Goal: Task Accomplishment & Management: Manage account settings

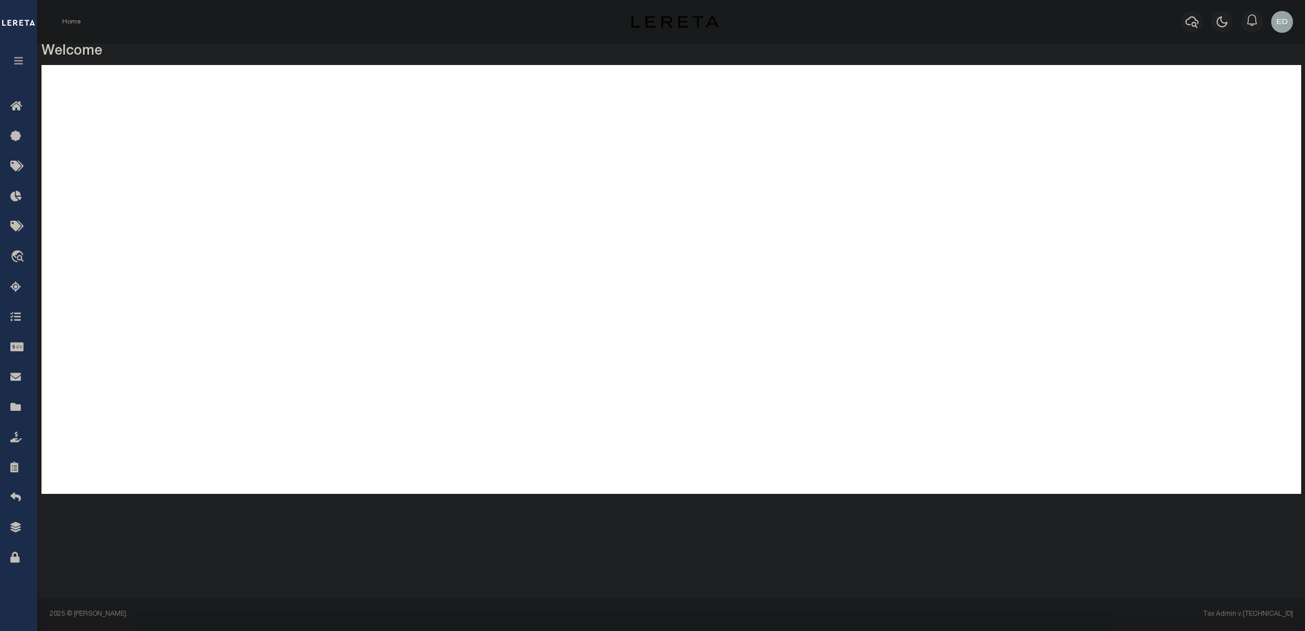
click at [19, 60] on icon "button" at bounding box center [19, 61] width 13 height 10
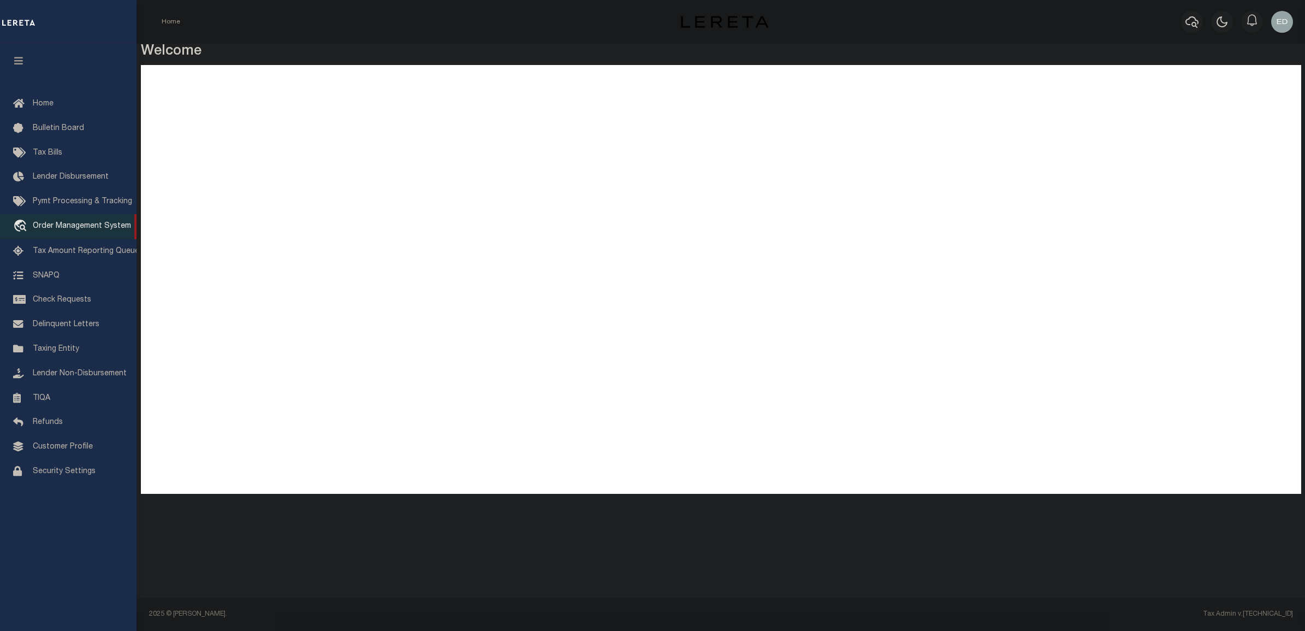
click at [59, 227] on span "Order Management System" at bounding box center [82, 226] width 98 height 8
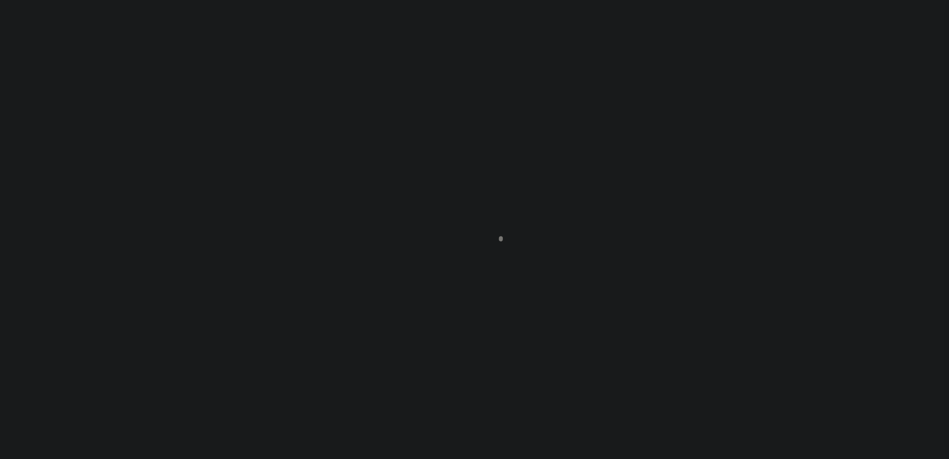
scroll to position [77, 0]
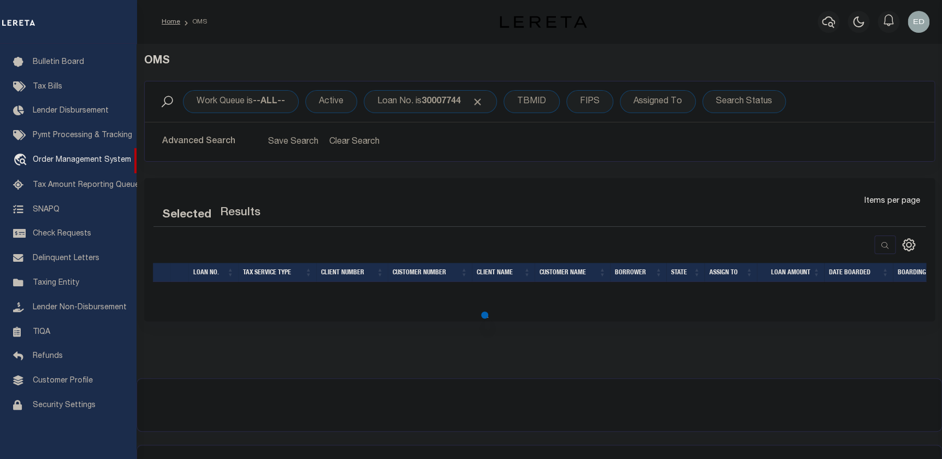
select select "200"
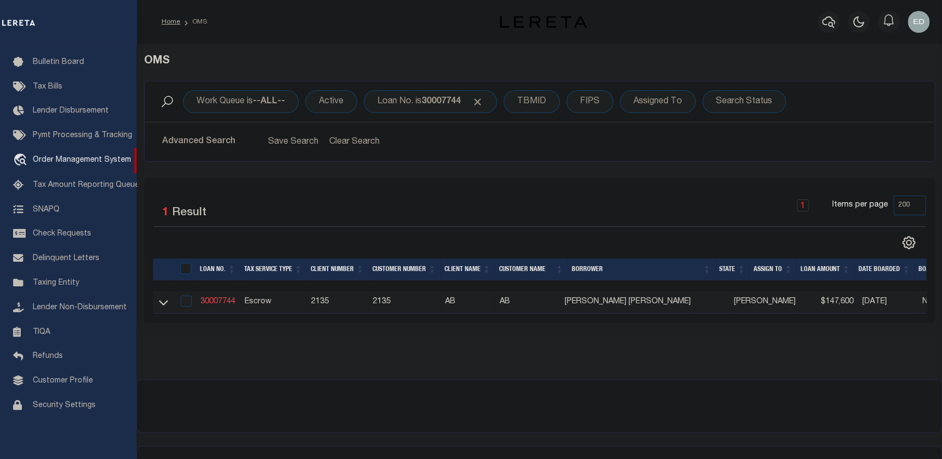
click at [216, 301] on link "30007744" at bounding box center [217, 302] width 35 height 8
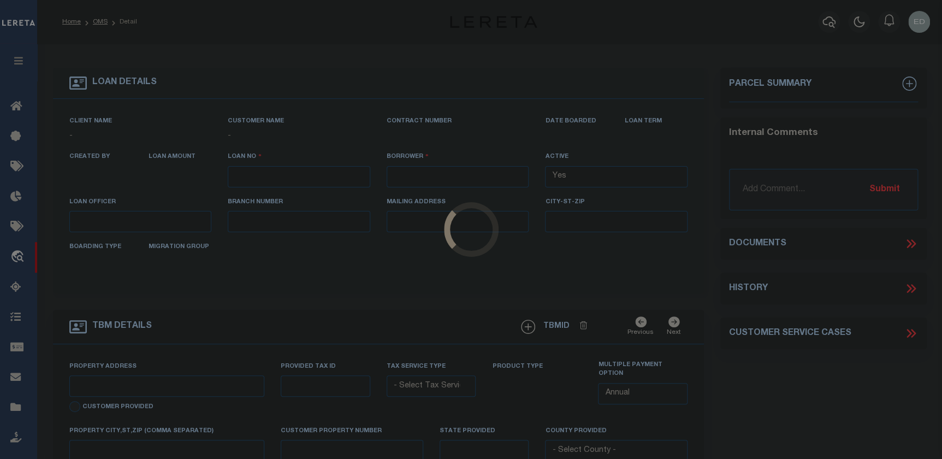
type input "30007744"
type input "[PERSON_NAME] [PERSON_NAME]"
select select
type input "[STREET_ADDRESS]"
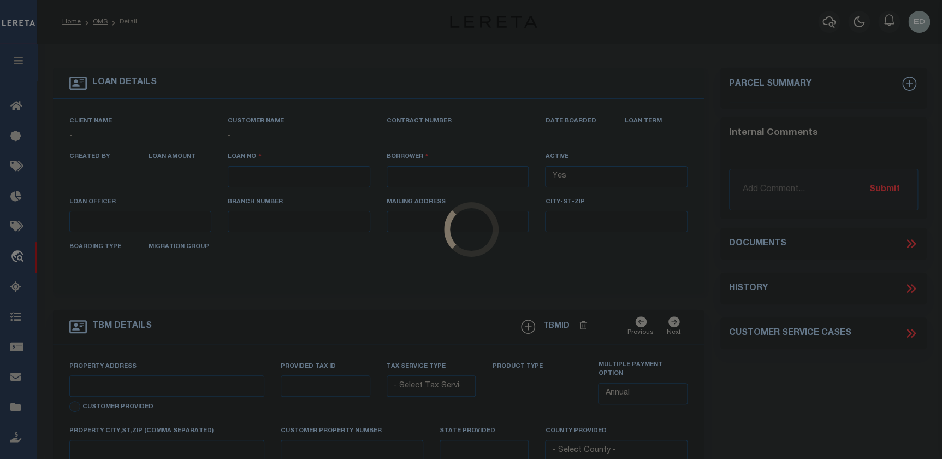
type input "[GEOGRAPHIC_DATA]"
select select "10"
select select "Escrow"
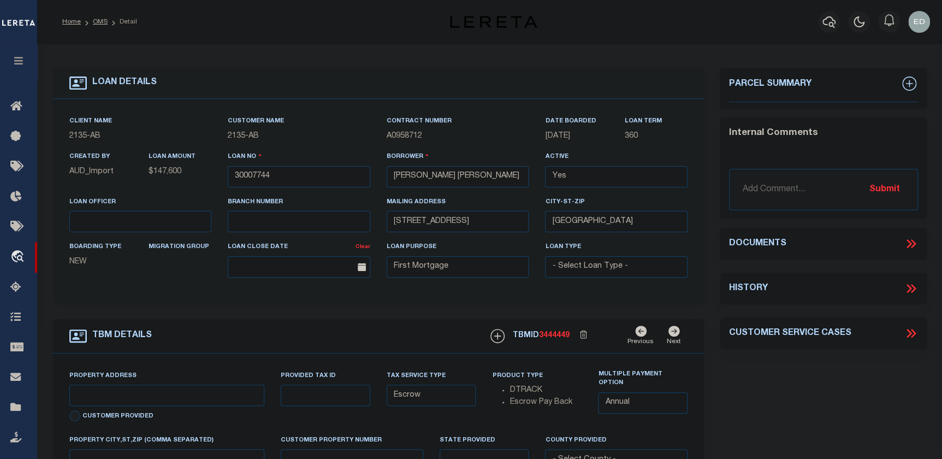
select select "2595"
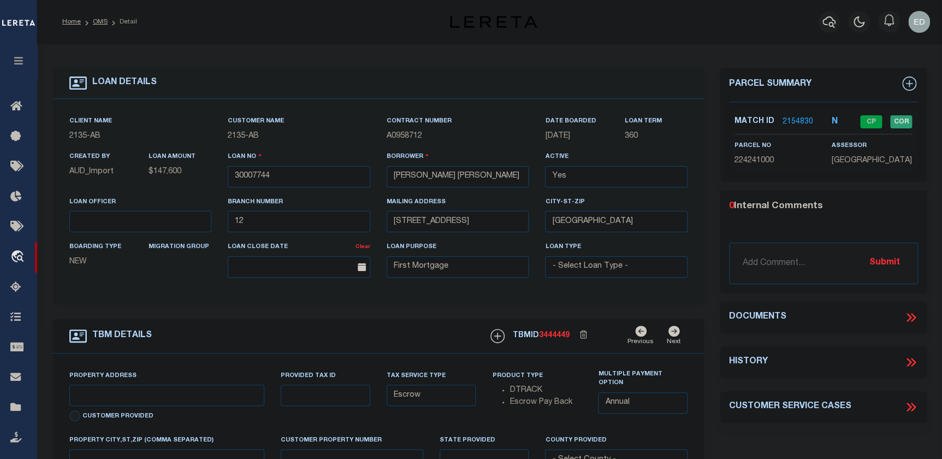
type input "[STREET_ADDRESS]"
type input "CO ACCT# 224241000"
select select
type input "JVILLE RENTAL HOUSE"
type textarea "LOT 6 AND 7 BLKS 3 [PERSON_NAME] HEIGHTS 2 COJ"
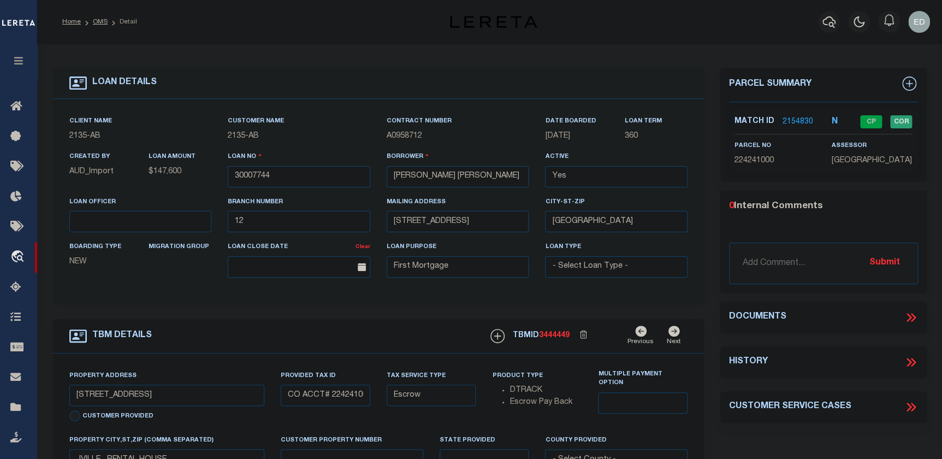
select select "43972"
click at [908, 316] on icon at bounding box center [909, 317] width 5 height 9
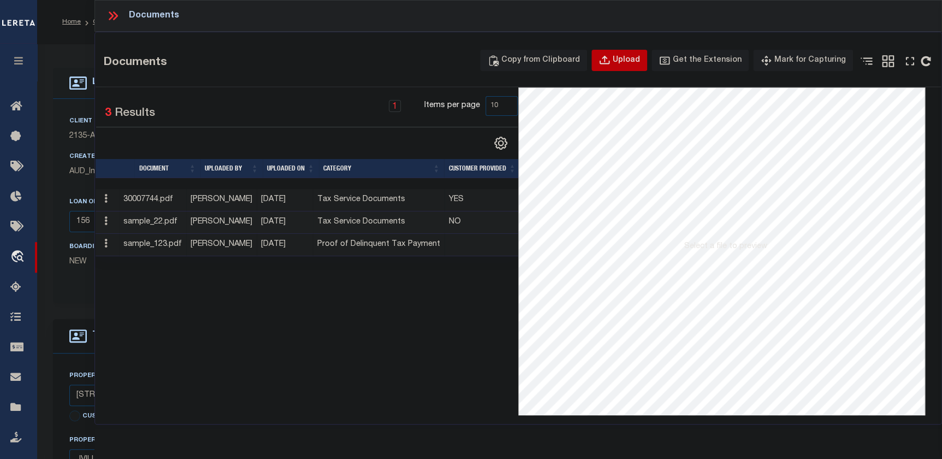
click at [631, 60] on div "Upload" at bounding box center [626, 61] width 27 height 12
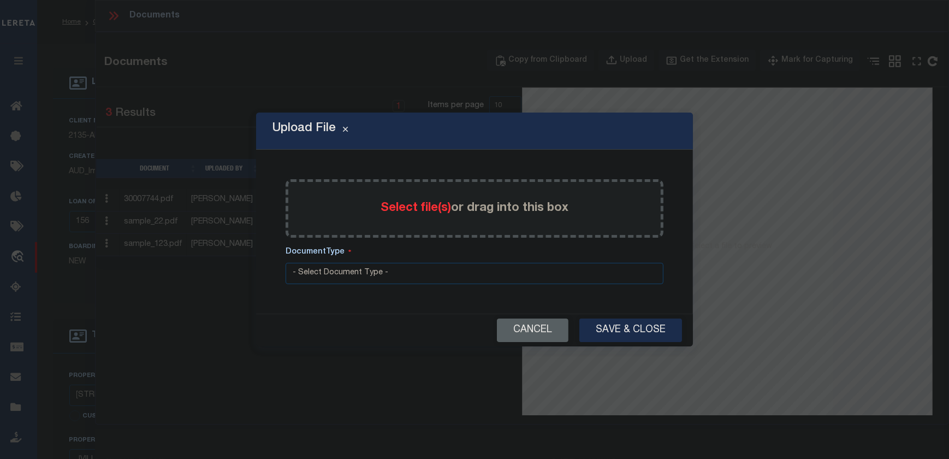
click at [401, 210] on span "Select file(s)" at bounding box center [416, 208] width 70 height 12
click at [0, 0] on input "Select file(s) or drag into this box" at bounding box center [0, 0] width 0 height 0
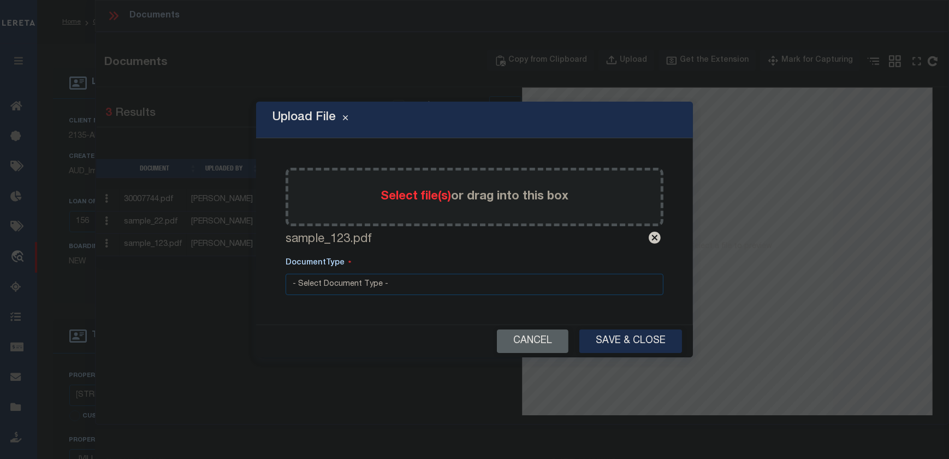
click at [437, 282] on select "- Select Document Type - Tax Service Documents" at bounding box center [475, 284] width 378 height 21
select select "TAX"
click at [286, 274] on select "- Select Document Type - Tax Service Documents" at bounding box center [475, 284] width 378 height 21
click at [619, 339] on button "Save & Close" at bounding box center [630, 340] width 103 height 23
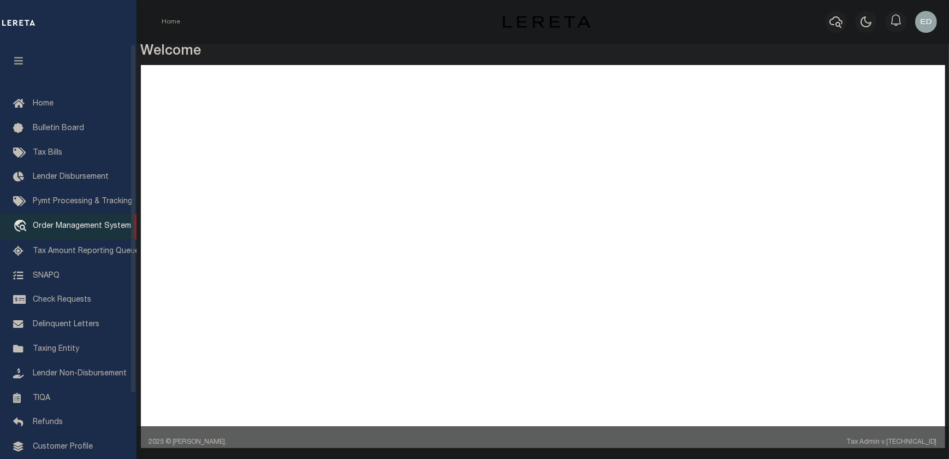
click at [71, 228] on span "Order Management System" at bounding box center [82, 226] width 98 height 8
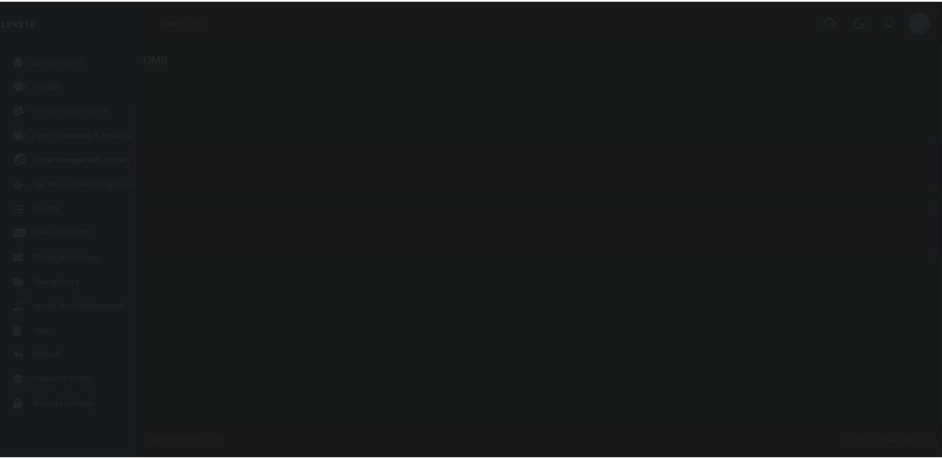
scroll to position [77, 0]
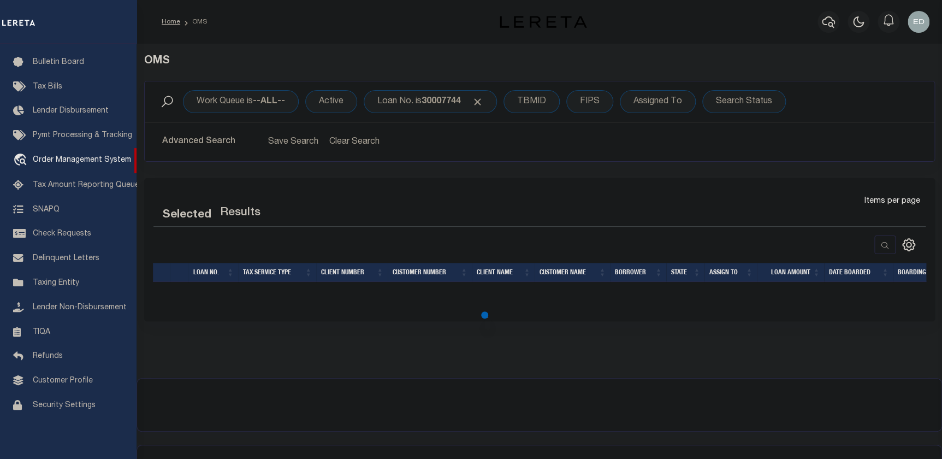
select select "200"
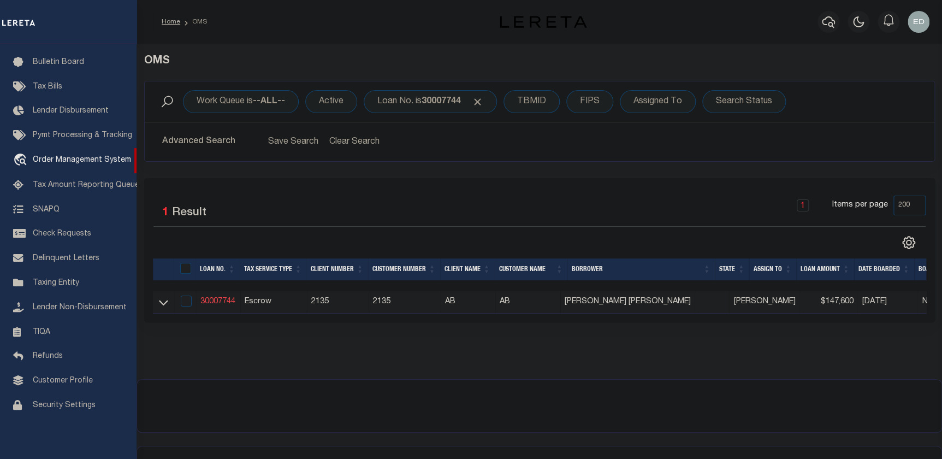
click at [221, 303] on link "30007744" at bounding box center [217, 302] width 35 height 8
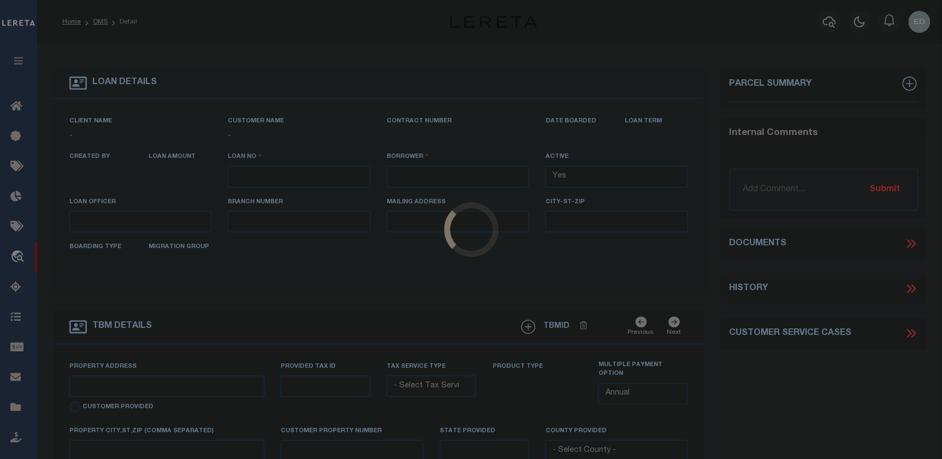
type input "30007744"
type input "[PERSON_NAME] [PERSON_NAME]"
select select
type input "[STREET_ADDRESS]"
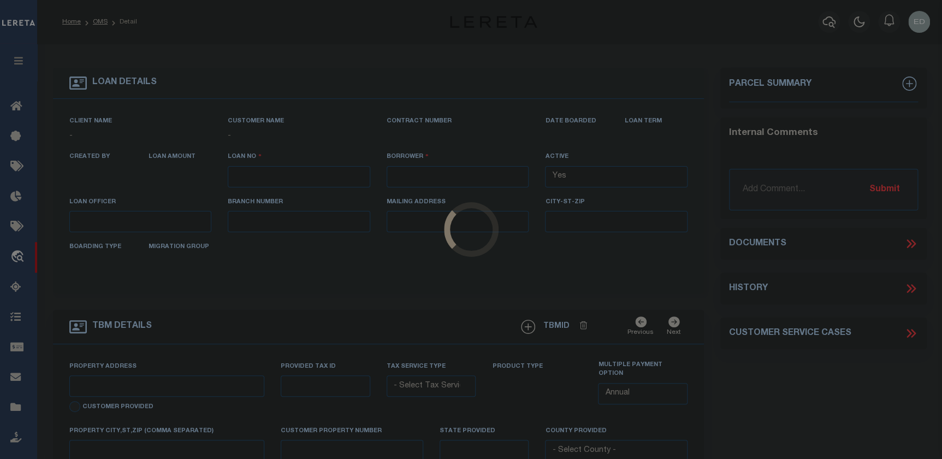
type input "[GEOGRAPHIC_DATA]"
select select "10"
select select "Escrow"
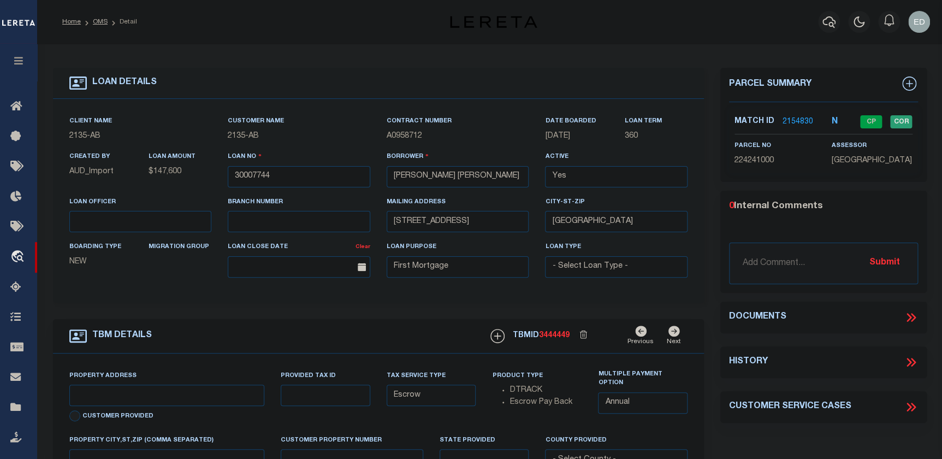
select select "2595"
type input "[STREET_ADDRESS]"
type input "CO ACCT# 224241000"
select select
type input "JVILLE RENTAL HOUSE"
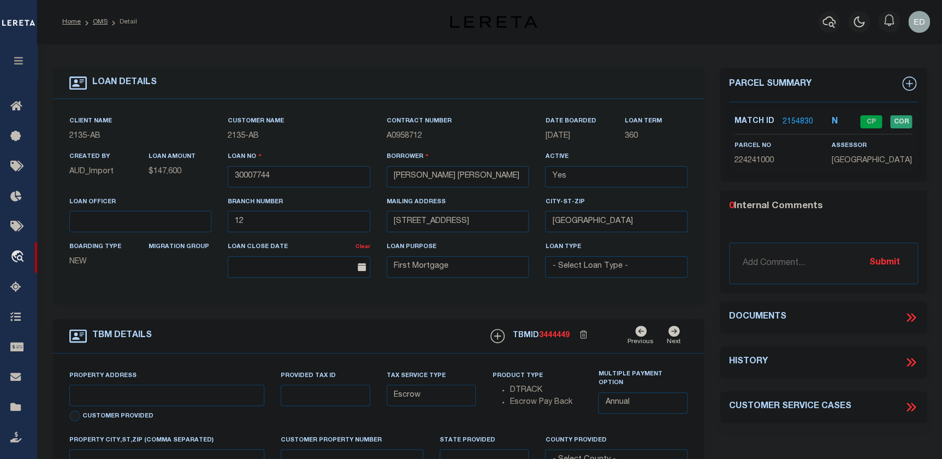
type textarea "LOT 6 AND 7 BLKS 3 [PERSON_NAME] HEIGHTS 2 COJ"
select select "43972"
click at [902, 316] on div "Documents 3" at bounding box center [823, 317] width 189 height 14
click at [912, 318] on icon at bounding box center [911, 317] width 14 height 14
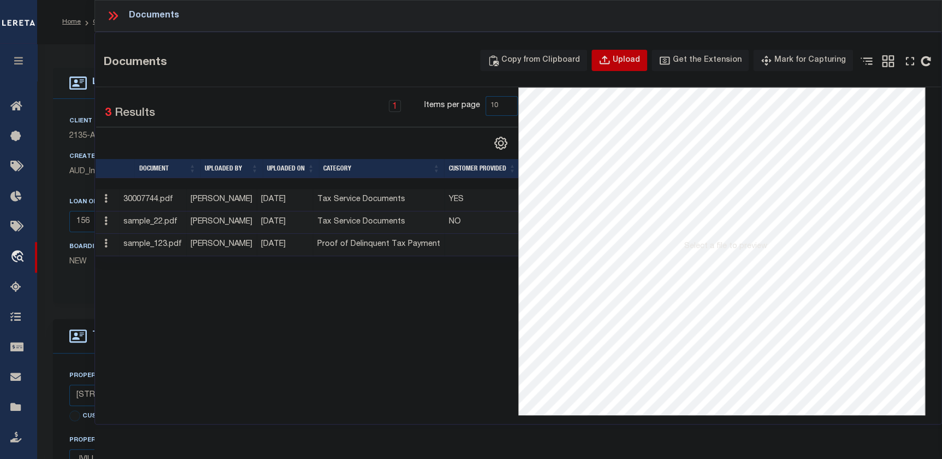
click at [629, 56] on div "Upload" at bounding box center [626, 61] width 27 height 12
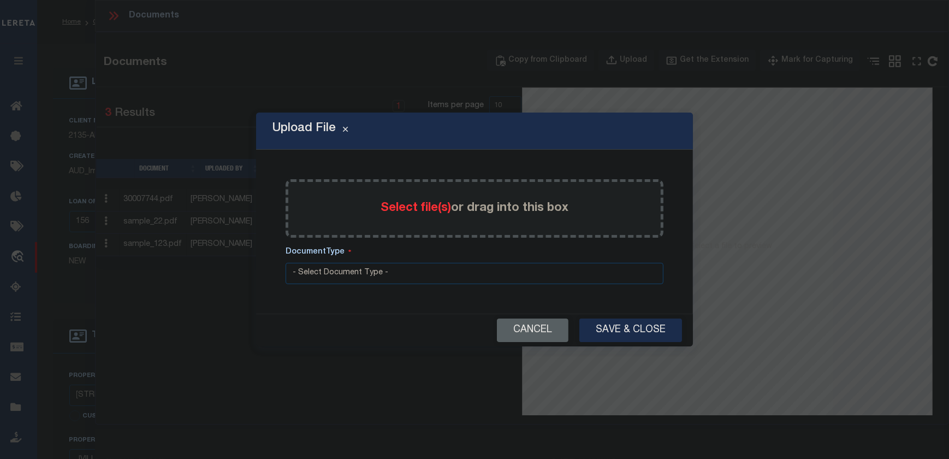
click at [418, 207] on span "Select file(s)" at bounding box center [416, 208] width 70 height 12
click at [0, 0] on input "Select file(s) or drag into this box" at bounding box center [0, 0] width 0 height 0
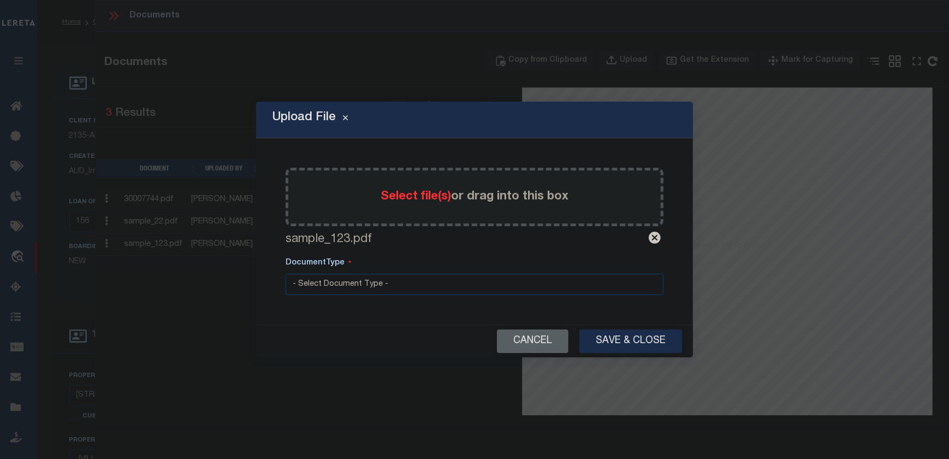
click at [360, 283] on select "- Select Document Type - Tax Service Documents" at bounding box center [475, 284] width 378 height 21
select select "TAX"
click at [286, 274] on select "- Select Document Type - Tax Service Documents" at bounding box center [475, 284] width 378 height 21
click at [615, 335] on button "Save & Close" at bounding box center [630, 340] width 103 height 23
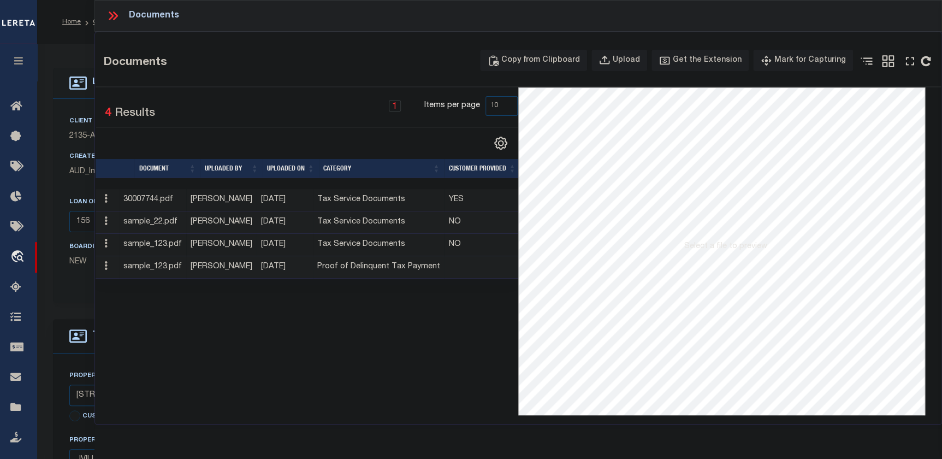
click at [67, 48] on div "LOAN DETAILS Client Name 2135" at bounding box center [489, 375] width 905 height 662
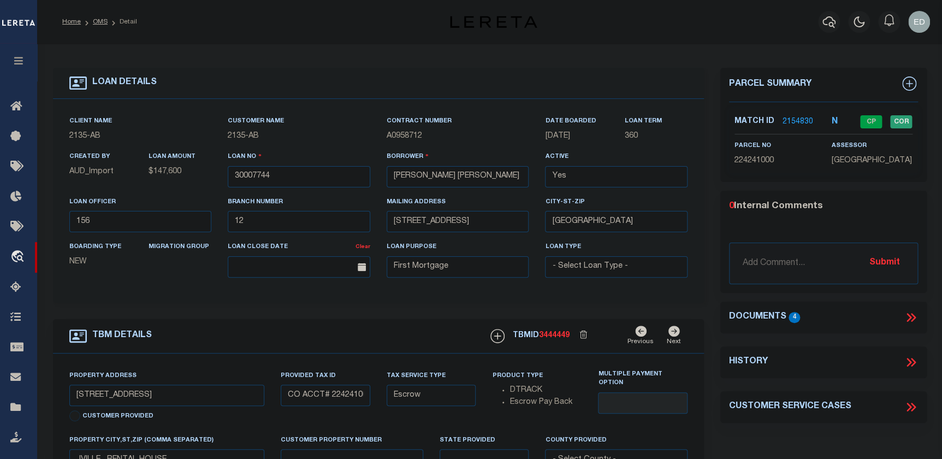
click at [796, 121] on link "2154830" at bounding box center [798, 121] width 31 height 11
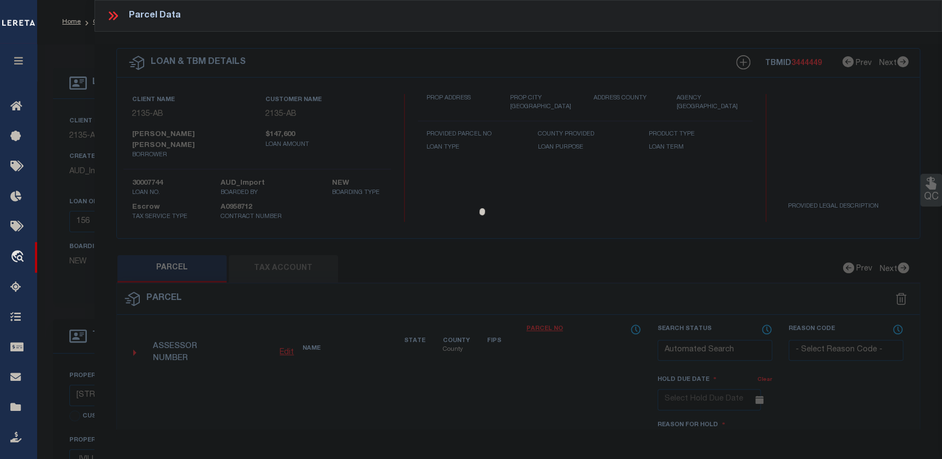
checkbox input "false"
select select "CP"
type input "MIRANDA JUAN RODRIGO CARDENAS AND LUISA PALOMA MEDINA BOLANOS"
type input "246175-00030-0006000"
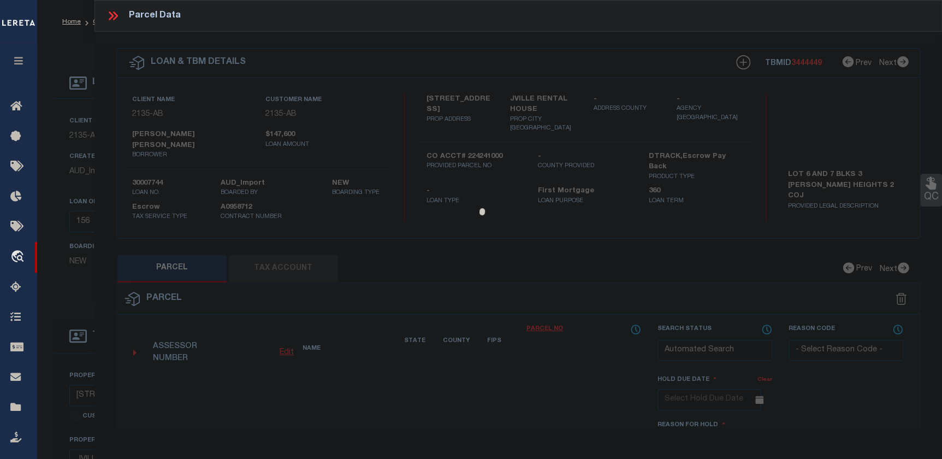
select select "AGW"
select select
type input "[STREET_ADDRESS]"
type input "JACKSONVILLE TX 75766"
type textarea "LOT 6 BLK 3 & 7 CLEMONS HTS 2 - CITY OF JACKSONVILLE"
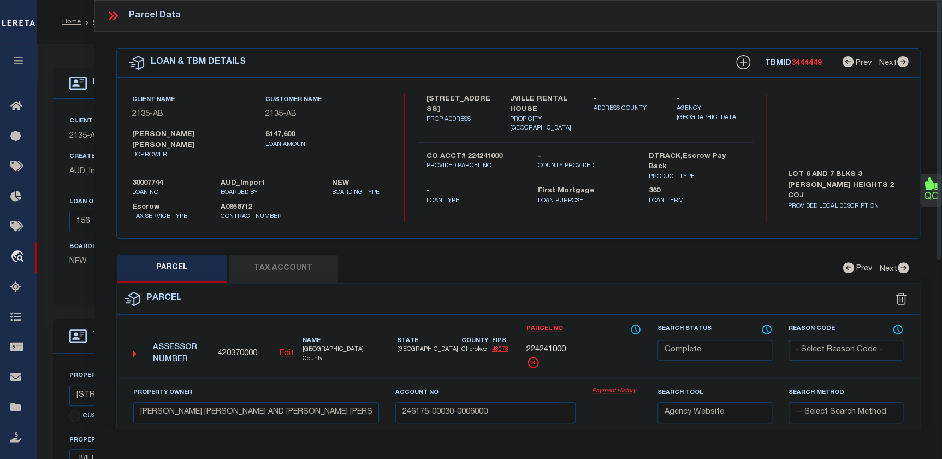
click at [606, 389] on link "Payment History" at bounding box center [616, 391] width 49 height 9
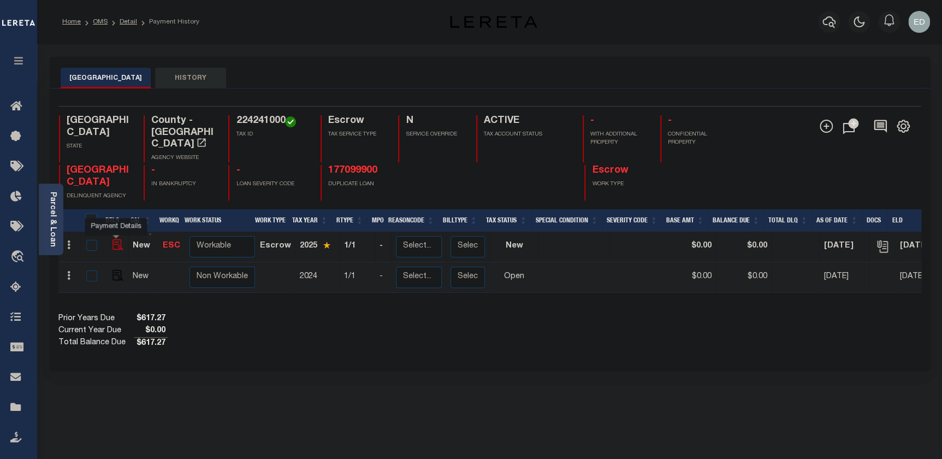
click at [119, 239] on img "" at bounding box center [118, 244] width 11 height 11
checkbox input "true"
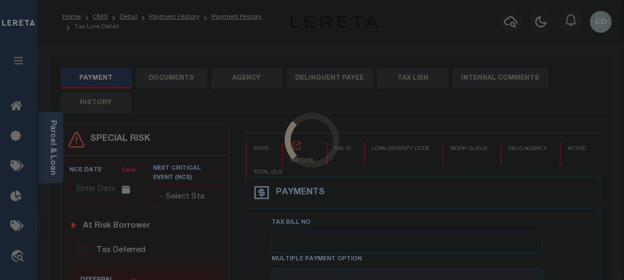
type input "[DATE]"
select select "NW2"
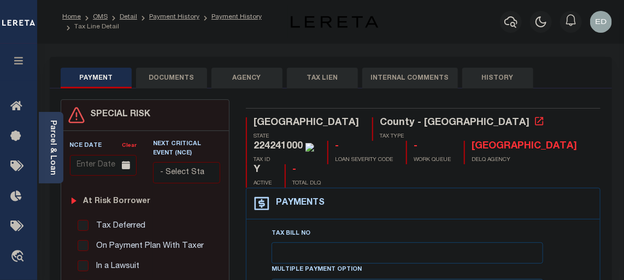
click at [167, 72] on button "DOCUMENTS" at bounding box center [171, 78] width 71 height 21
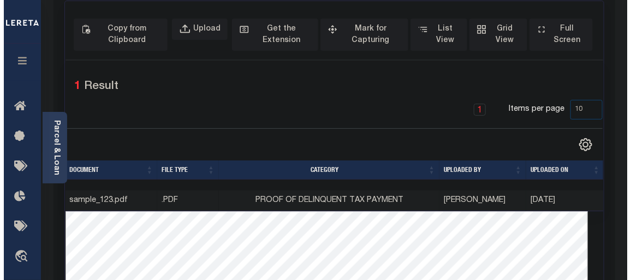
scroll to position [49, 0]
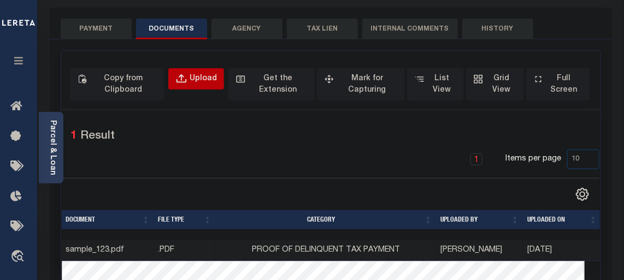
click at [198, 78] on div "Upload" at bounding box center [203, 79] width 27 height 12
select select "POP"
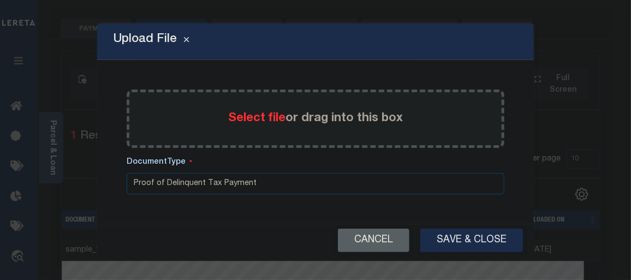
click at [247, 122] on span "Select file" at bounding box center [256, 119] width 57 height 12
click at [0, 0] on input "Select file or drag into this box" at bounding box center [0, 0] width 0 height 0
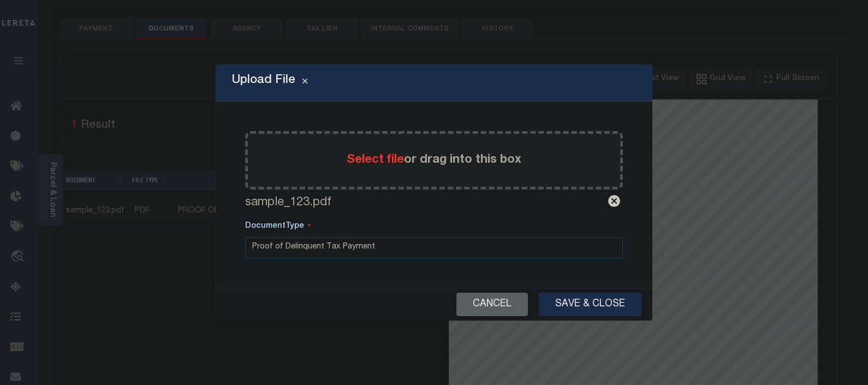
click at [397, 254] on select "Proof of Delinquent Tax Payment" at bounding box center [434, 247] width 378 height 21
click at [245, 237] on select "Proof of Delinquent Tax Payment" at bounding box center [434, 247] width 378 height 21
click at [565, 280] on button "Save & Close" at bounding box center [590, 304] width 103 height 23
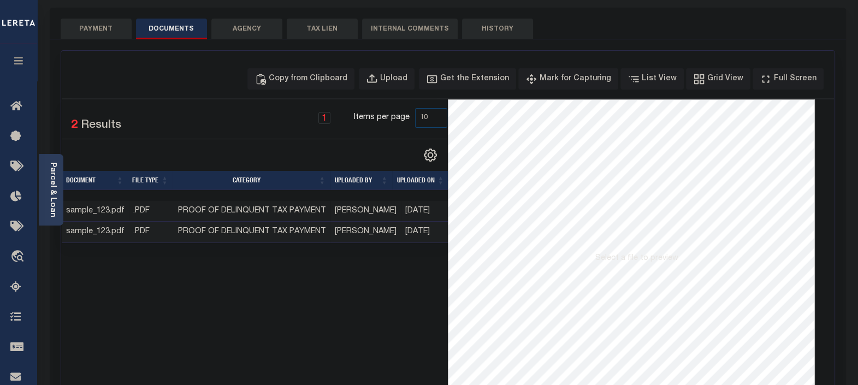
click at [32, 77] on button "button" at bounding box center [18, 62] width 37 height 37
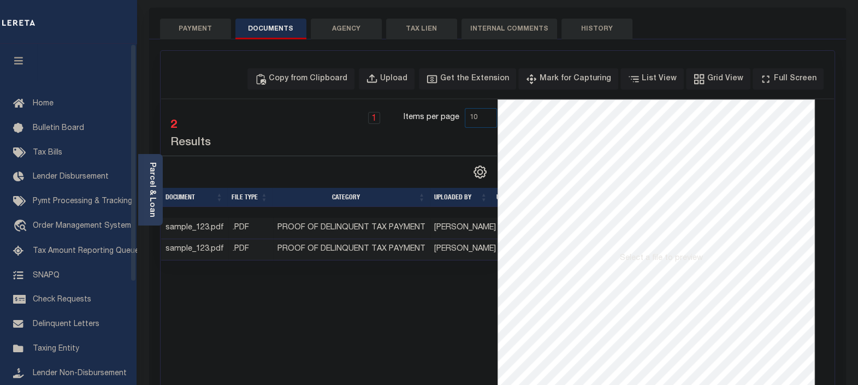
click at [20, 62] on icon "button" at bounding box center [19, 61] width 13 height 10
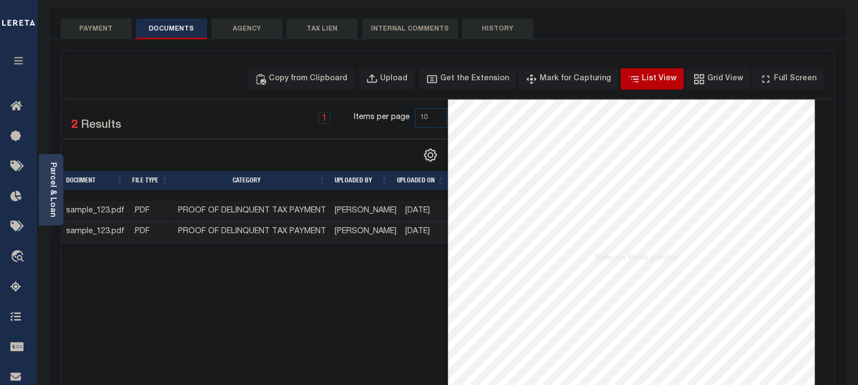
scroll to position [0, 0]
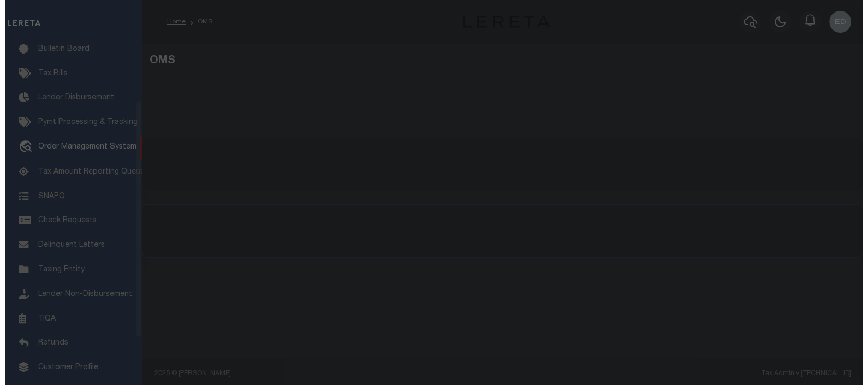
scroll to position [80, 0]
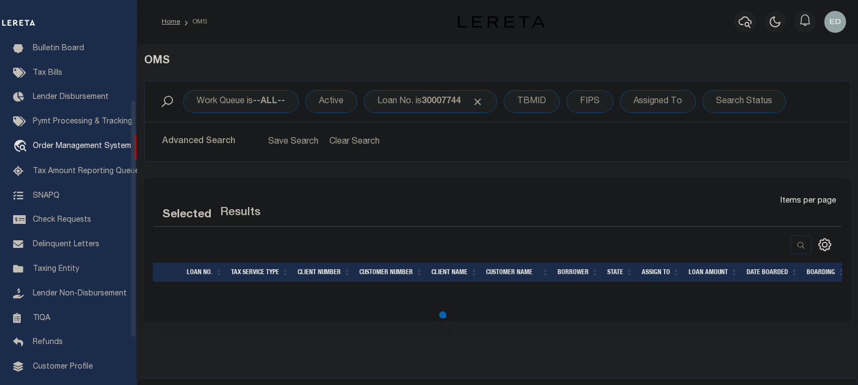
select select "200"
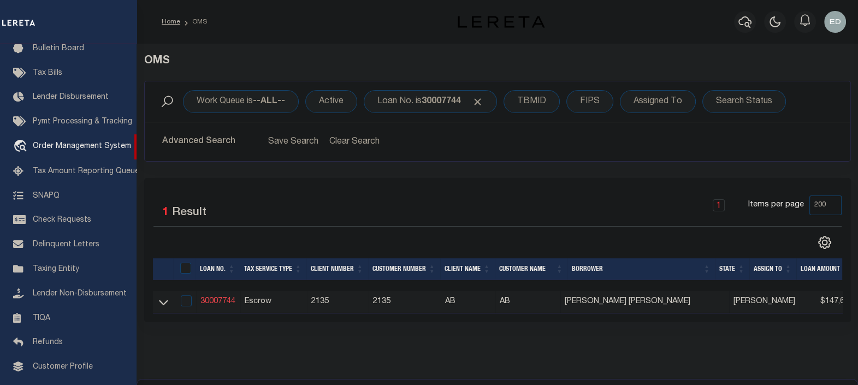
click at [218, 300] on link "30007744" at bounding box center [217, 302] width 35 height 8
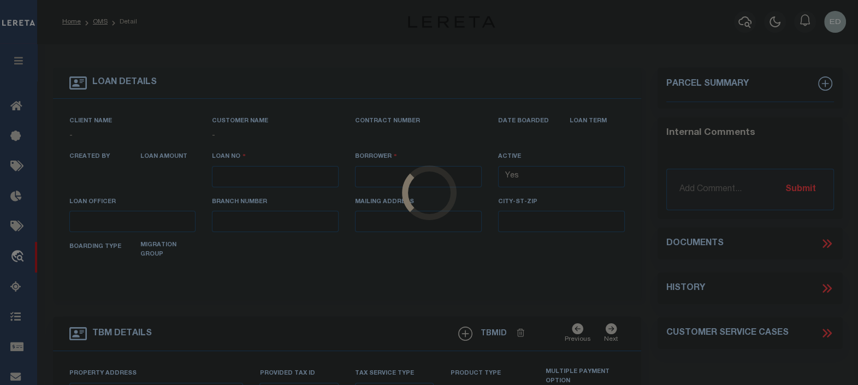
type input "30007744"
type input "[PERSON_NAME] [PERSON_NAME]"
select select
type input "[STREET_ADDRESS]"
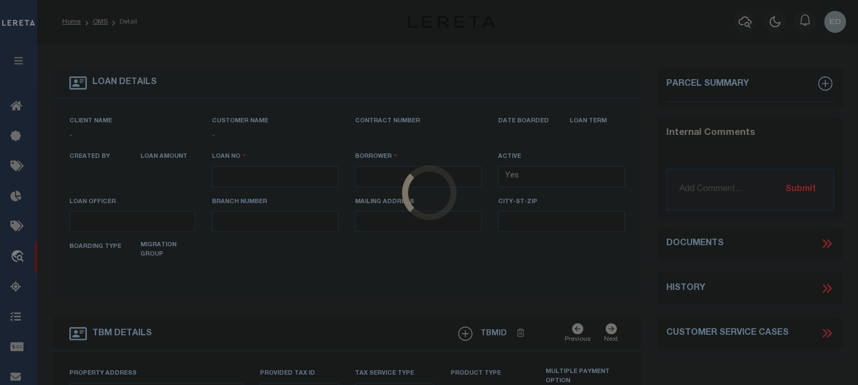
type input "[GEOGRAPHIC_DATA]"
select select "10"
select select "Escrow"
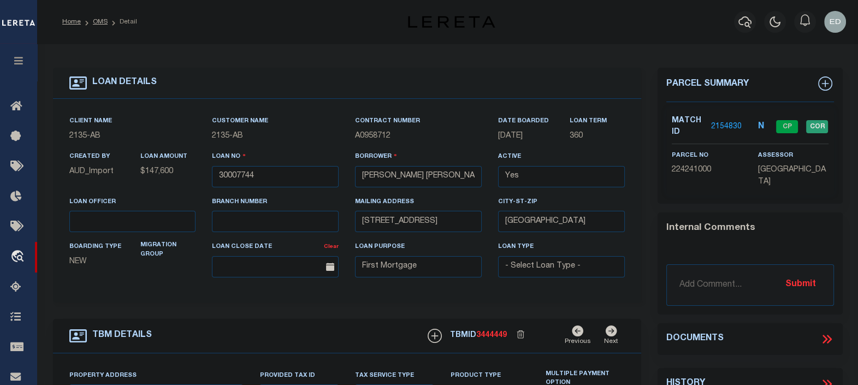
type input "[STREET_ADDRESS]"
type input "CO ACCT# 224241000"
select select
type input "JVILLE RENTAL HOUSE"
type textarea "LOT 6 AND 7 BLKS 3 [PERSON_NAME] HEIGHTS 2 COJ"
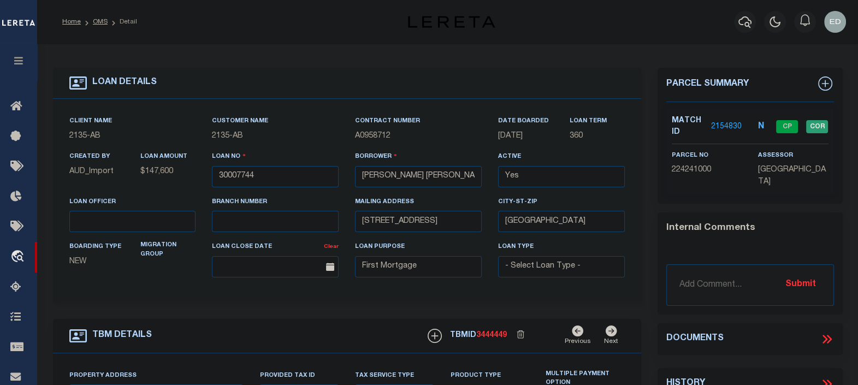
select select "2595"
select select "43972"
click at [664, 240] on div "0 Internal Comments @[PERSON_NAME] @[PERSON_NAME] @[PERSON_NAME] @[PERSON_NAME]…" at bounding box center [750, 263] width 185 height 85
click at [826, 344] on icon at bounding box center [827, 339] width 14 height 14
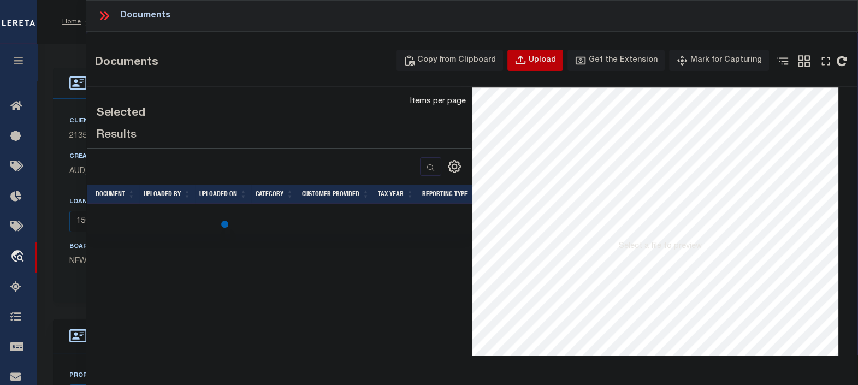
click at [546, 63] on div "Upload" at bounding box center [542, 61] width 27 height 12
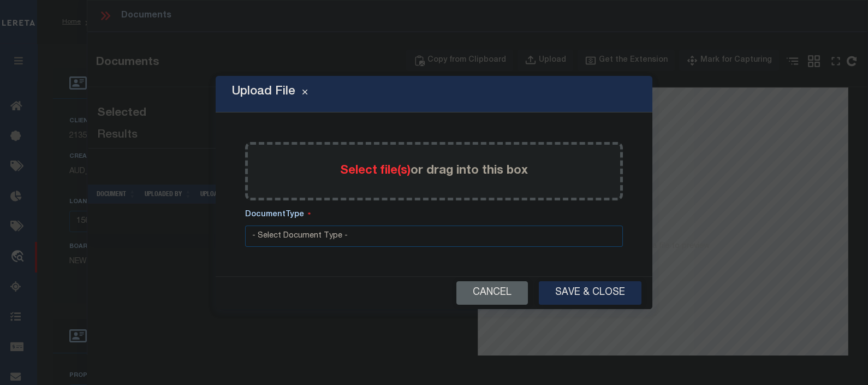
click at [421, 168] on label "Select file(s) or drag into this box" at bounding box center [434, 171] width 188 height 18
click at [0, 0] on input "Select file(s) or drag into this box" at bounding box center [0, 0] width 0 height 0
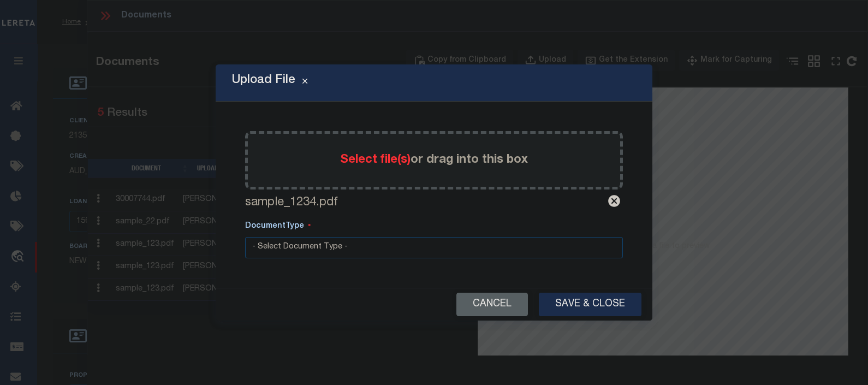
click at [417, 247] on select "- Select Document Type - Tax Service Documents" at bounding box center [434, 247] width 378 height 21
click at [245, 237] on select "- Select Document Type - Tax Service Documents" at bounding box center [434, 247] width 378 height 21
click at [384, 280] on div "Upload File Paste copied image or file into this box Select file(s) or drag int…" at bounding box center [434, 192] width 437 height 256
click at [382, 250] on select "- Select Document Type - Tax Service Documents" at bounding box center [434, 247] width 378 height 21
select select "TAX"
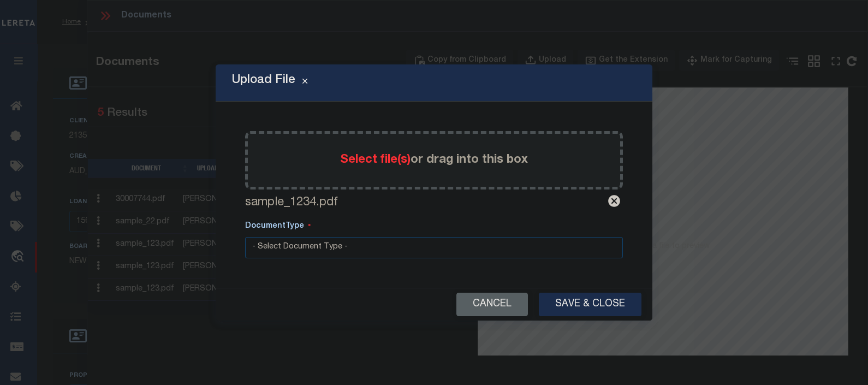
click at [245, 237] on select "- Select Document Type - Tax Service Documents" at bounding box center [434, 247] width 378 height 21
click at [585, 298] on button "Save & Close" at bounding box center [590, 304] width 103 height 23
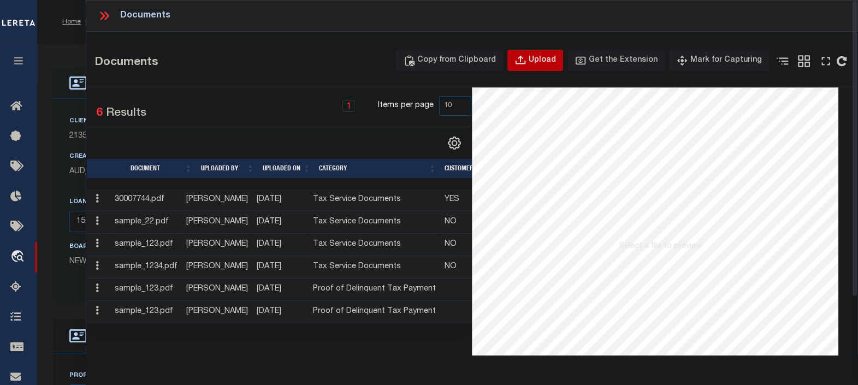
click at [542, 62] on div "Upload" at bounding box center [542, 61] width 27 height 12
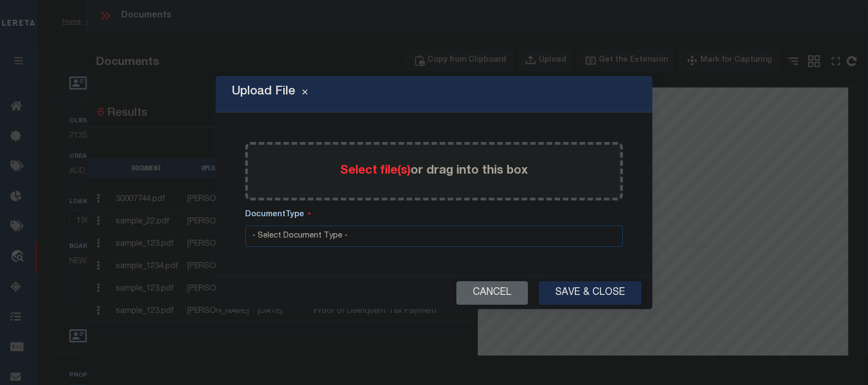
click at [394, 171] on span "Select file(s)" at bounding box center [375, 171] width 70 height 12
click at [0, 0] on input "Select file(s) or drag into this box" at bounding box center [0, 0] width 0 height 0
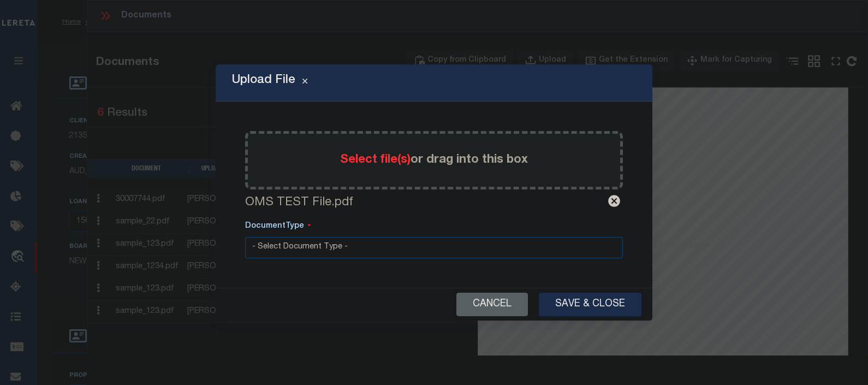
click at [330, 238] on select "- Select Document Type - Tax Service Documents" at bounding box center [434, 247] width 378 height 21
select select "TAX"
click at [245, 237] on select "- Select Document Type - Tax Service Documents" at bounding box center [434, 247] width 378 height 21
click at [583, 309] on button "Save & Close" at bounding box center [590, 304] width 103 height 23
